Goal: Register for event/course

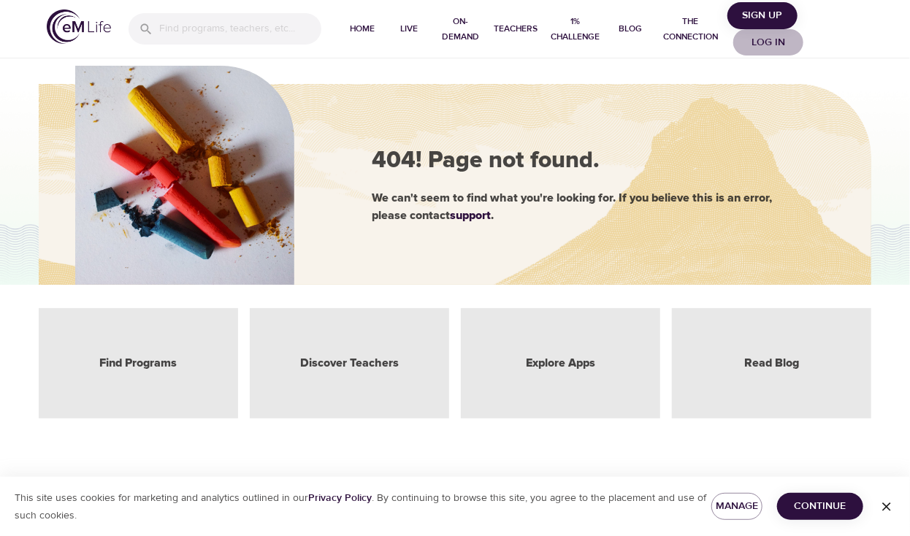
click at [761, 41] on span "Log in" at bounding box center [768, 43] width 58 height 18
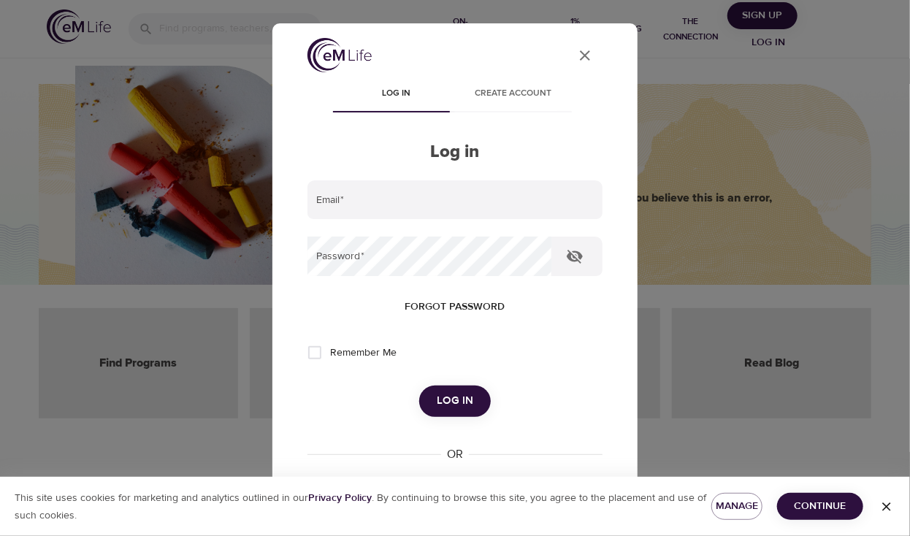
type input "[PERSON_NAME][EMAIL_ADDRESS][DOMAIN_NAME]"
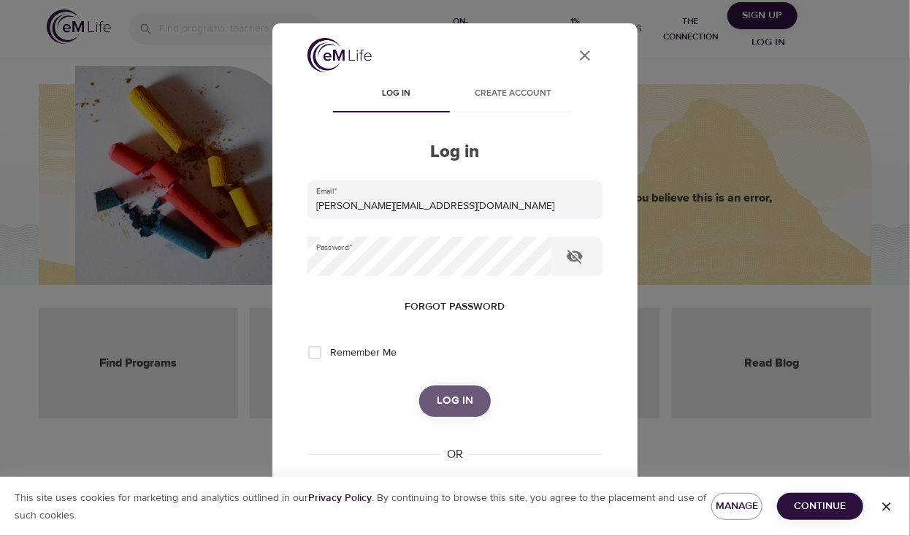
click at [450, 400] on span "Log in" at bounding box center [455, 401] width 37 height 19
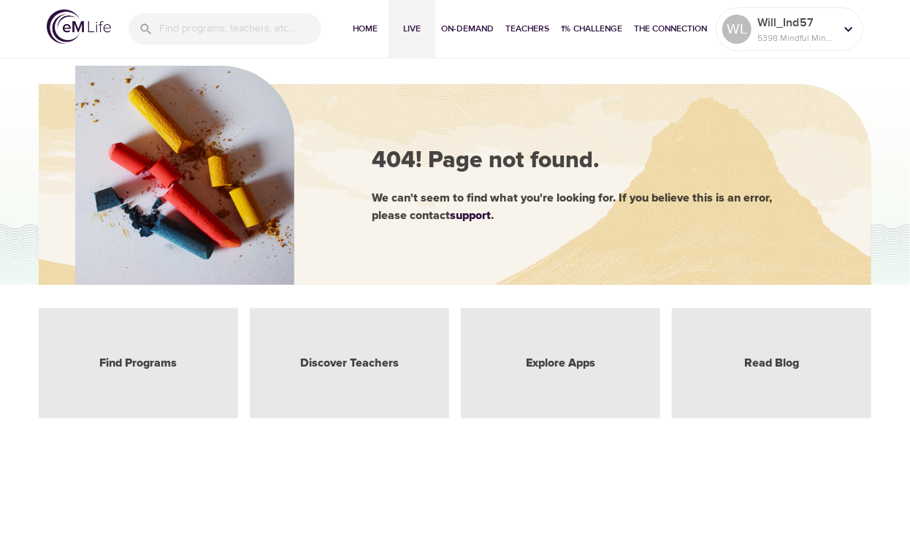
click at [412, 31] on span "Live" at bounding box center [412, 28] width 35 height 15
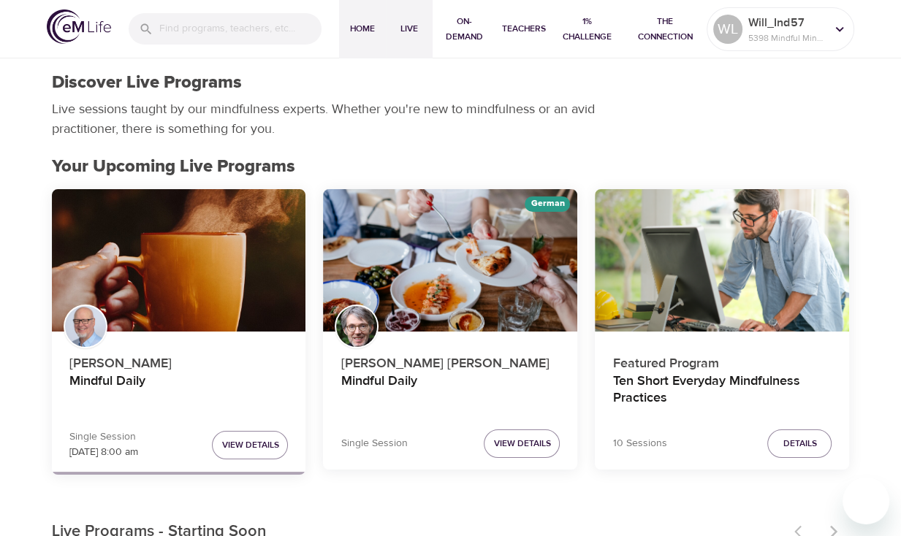
click at [367, 28] on span "Home" at bounding box center [362, 28] width 35 height 15
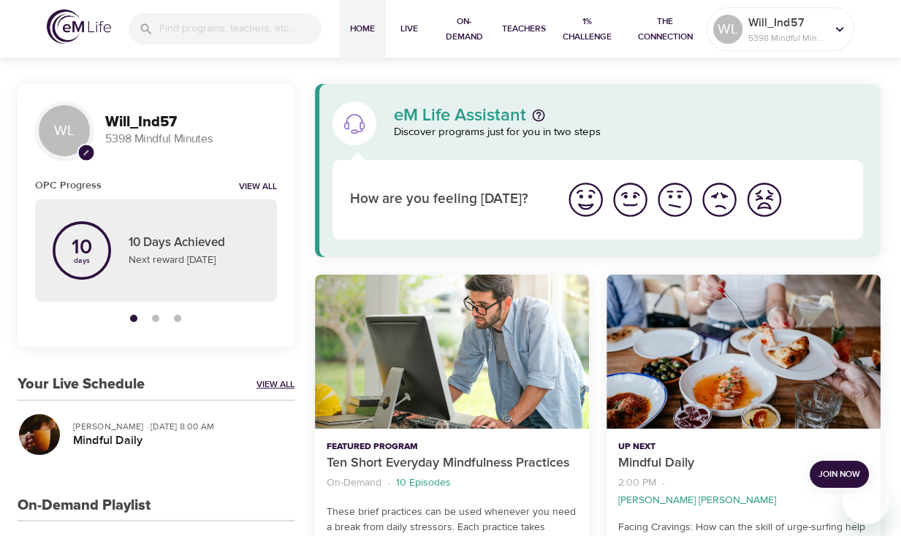
click at [281, 382] on link "View All" at bounding box center [275, 384] width 38 height 12
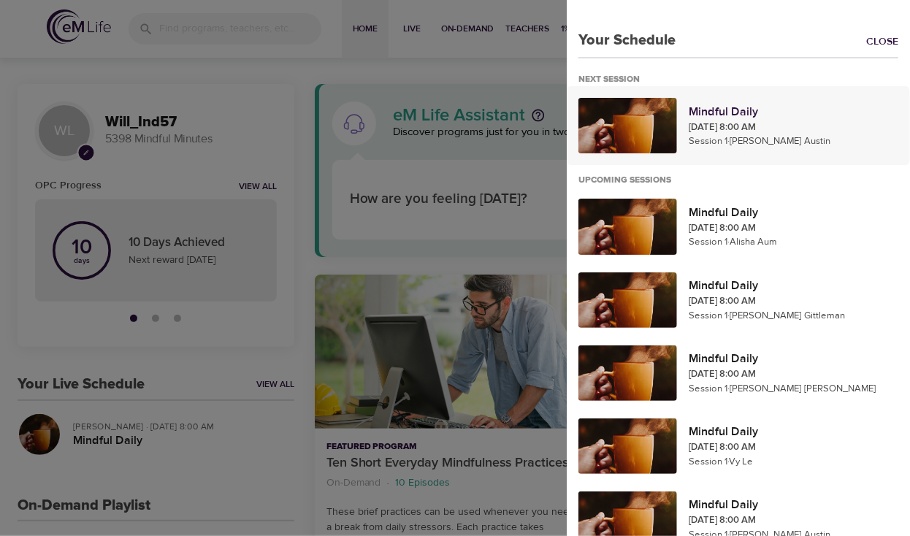
click at [752, 103] on p "Mindful Daily" at bounding box center [794, 112] width 210 height 18
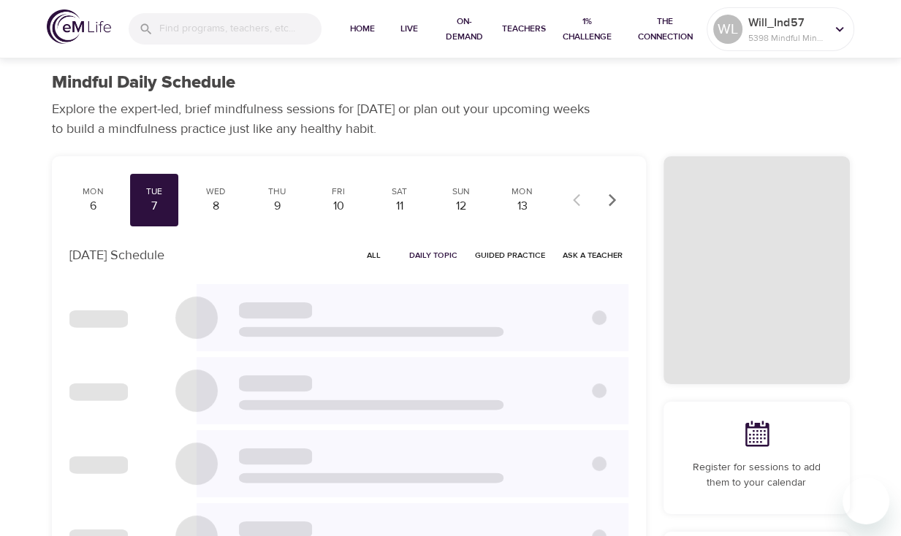
checkbox input "true"
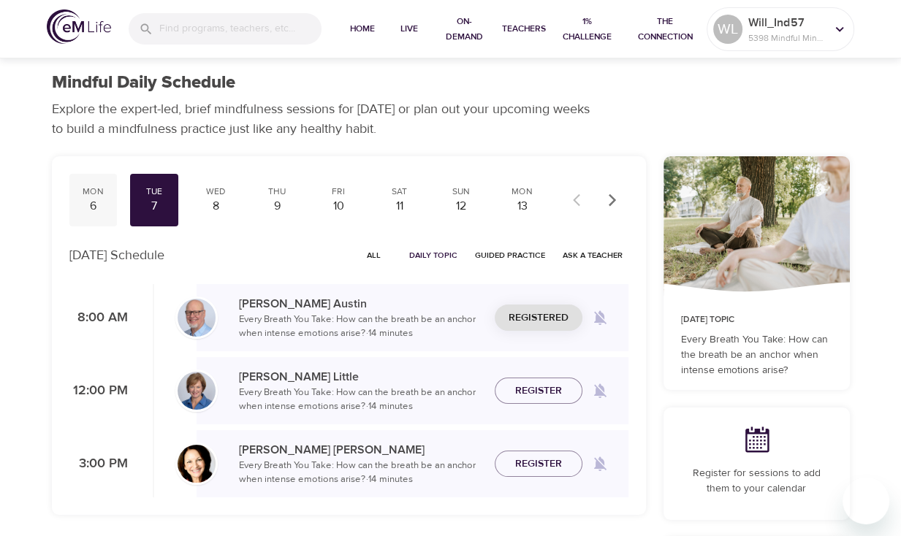
click at [91, 204] on div "6" at bounding box center [93, 206] width 37 height 17
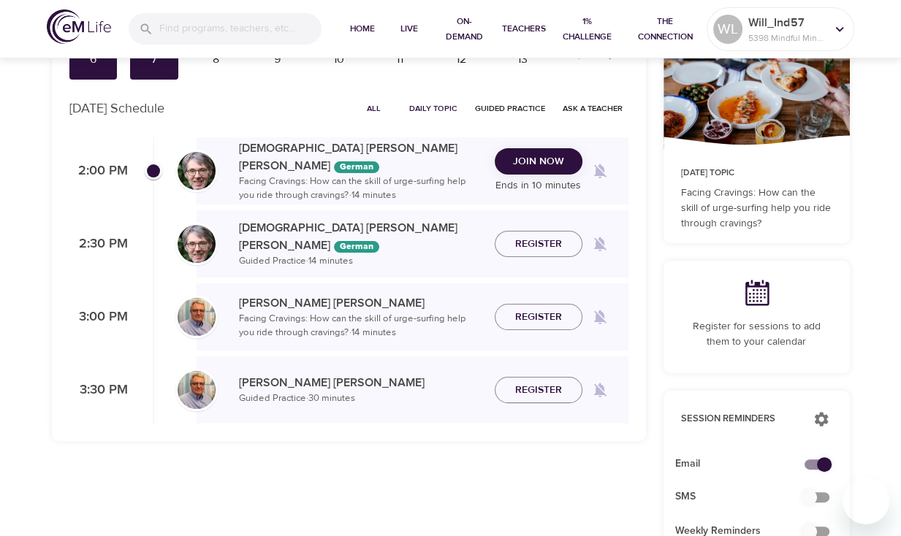
scroll to position [110, 0]
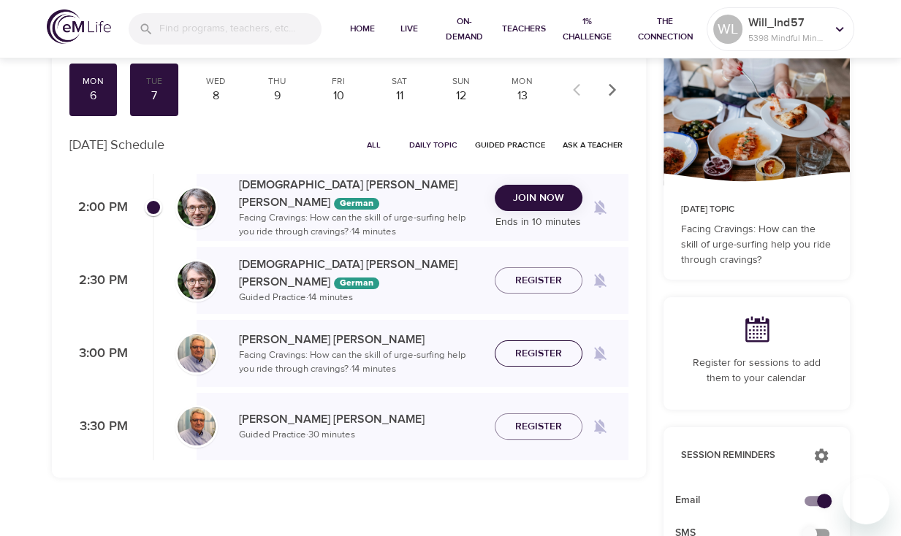
click at [532, 354] on span "Register" at bounding box center [538, 354] width 47 height 18
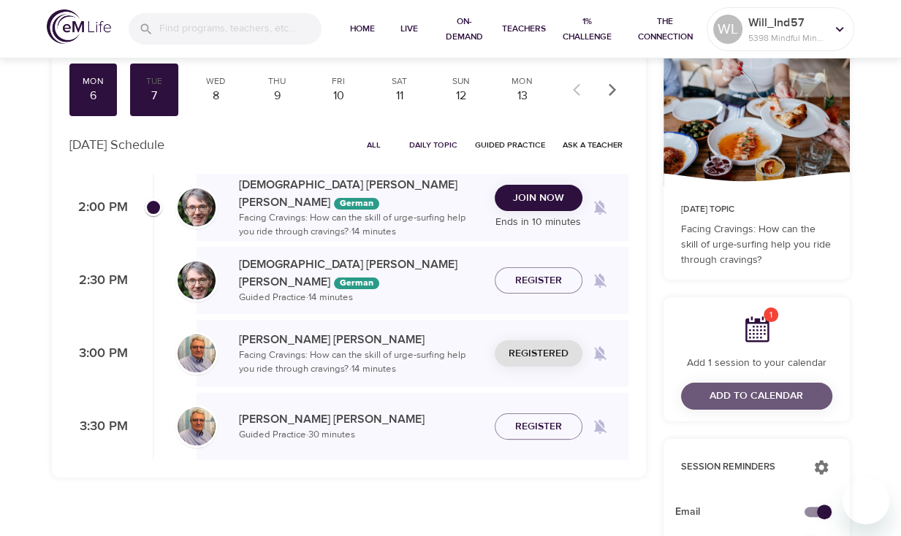
click at [801, 392] on span "Add to Calendar" at bounding box center [756, 396] width 94 height 18
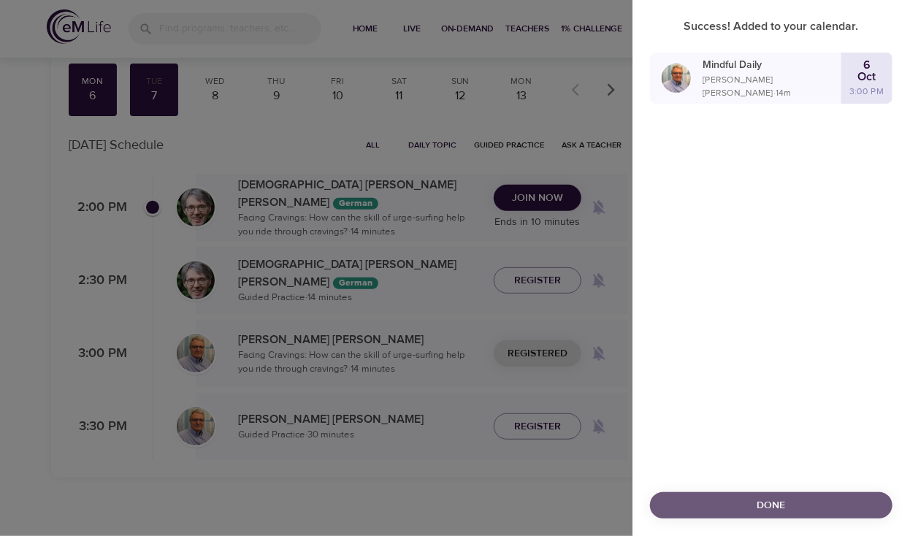
click at [804, 511] on span "Done" at bounding box center [771, 506] width 219 height 18
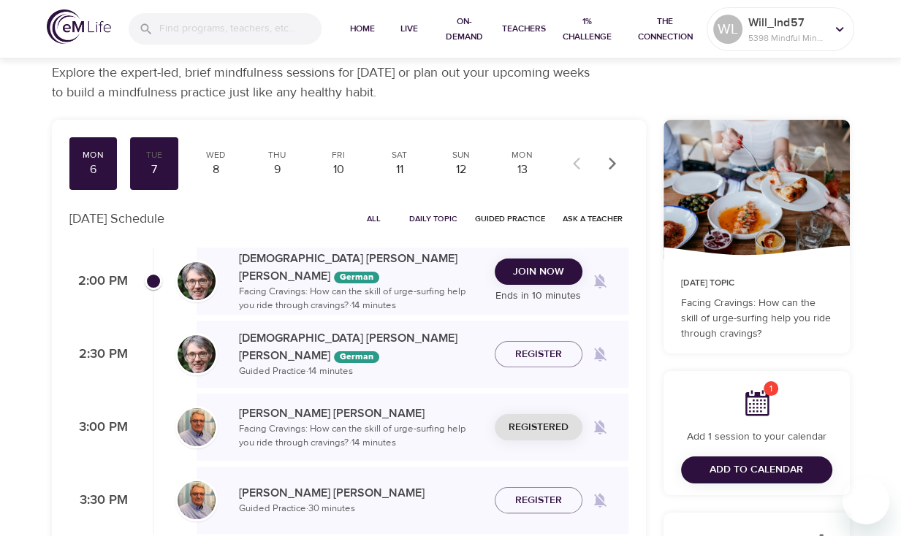
scroll to position [0, 0]
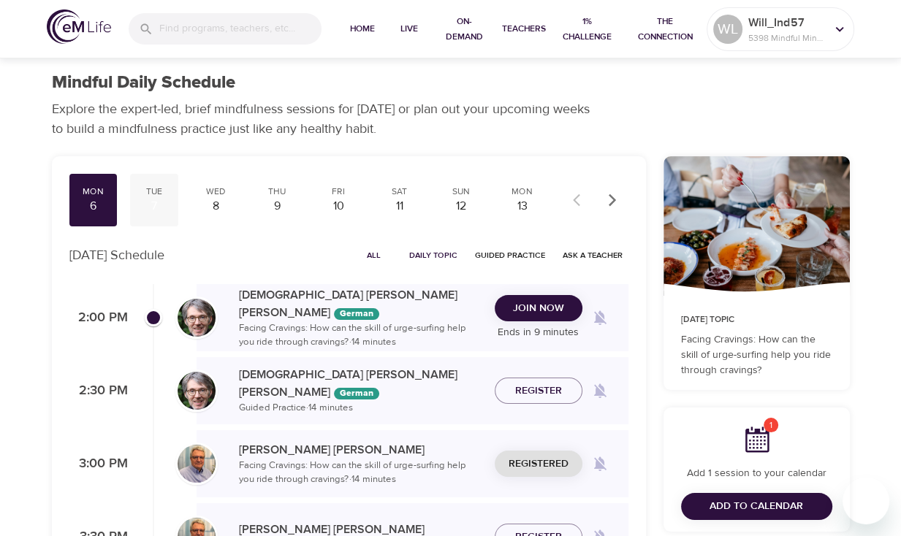
click at [159, 208] on div "7" at bounding box center [154, 206] width 37 height 17
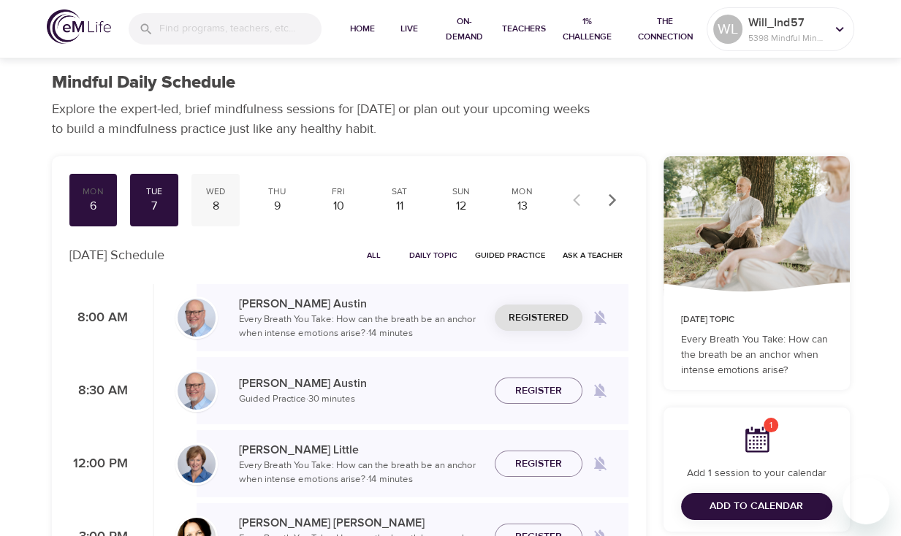
click at [209, 199] on div "8" at bounding box center [215, 206] width 37 height 17
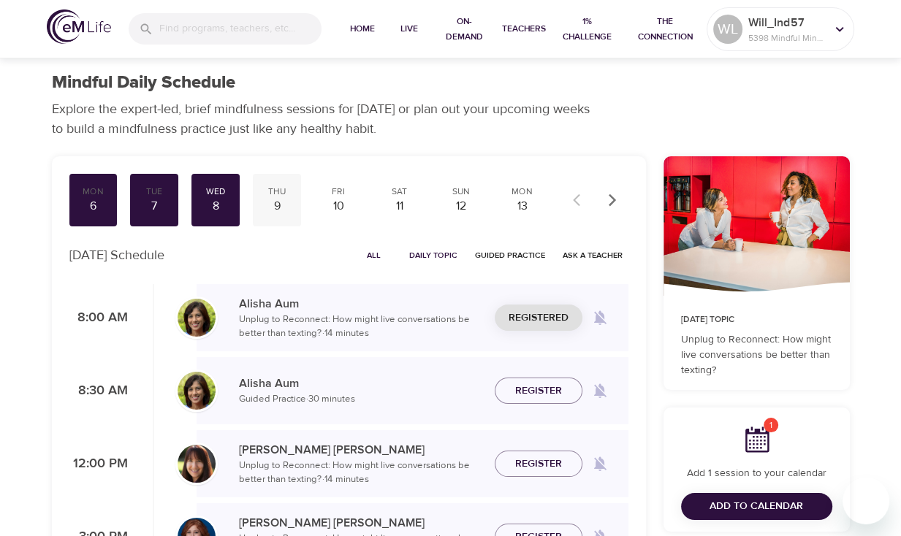
click at [276, 213] on div "9" at bounding box center [277, 206] width 37 height 17
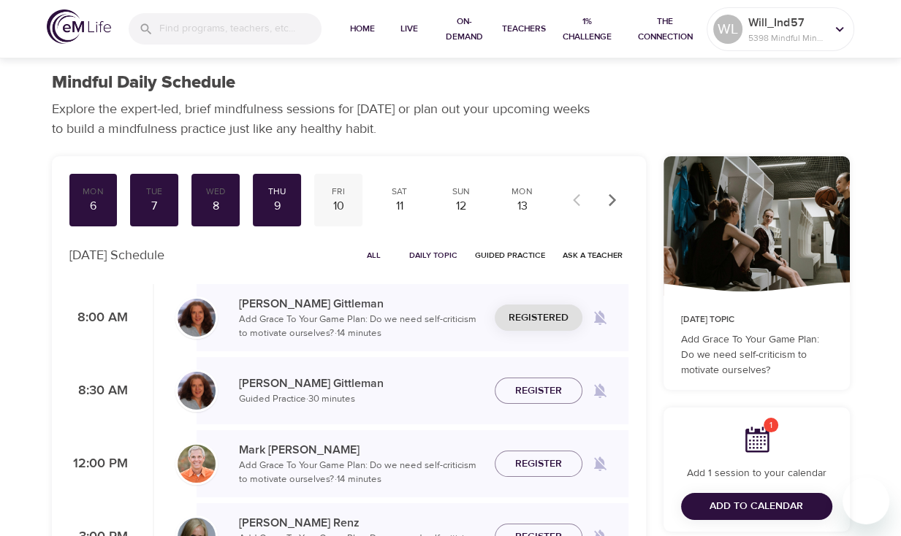
click at [340, 204] on div "10" at bounding box center [338, 206] width 37 height 17
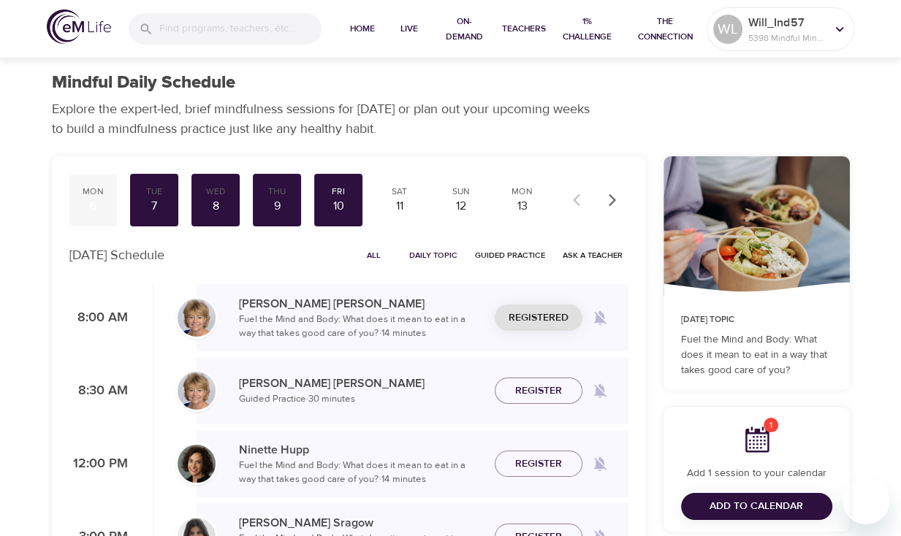
click at [98, 206] on div "6" at bounding box center [93, 206] width 37 height 17
